Goal: Navigation & Orientation: Find specific page/section

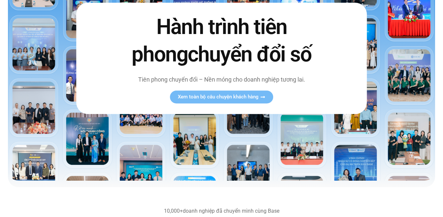
scroll to position [99, 0]
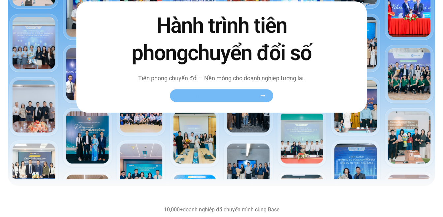
click at [260, 97] on icon at bounding box center [262, 95] width 5 height 5
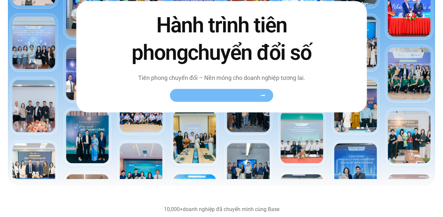
scroll to position [99, 0]
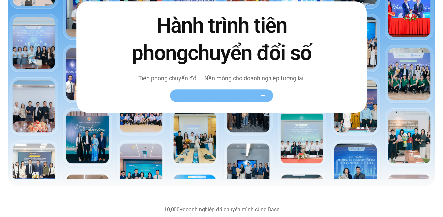
click at [264, 96] on icon at bounding box center [262, 95] width 5 height 5
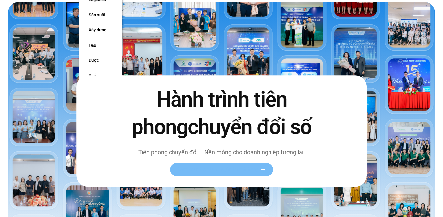
scroll to position [0, 0]
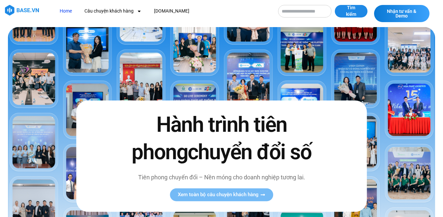
click at [33, 11] on img at bounding box center [22, 10] width 34 height 11
